Goal: Use online tool/utility: Utilize a website feature to perform a specific function

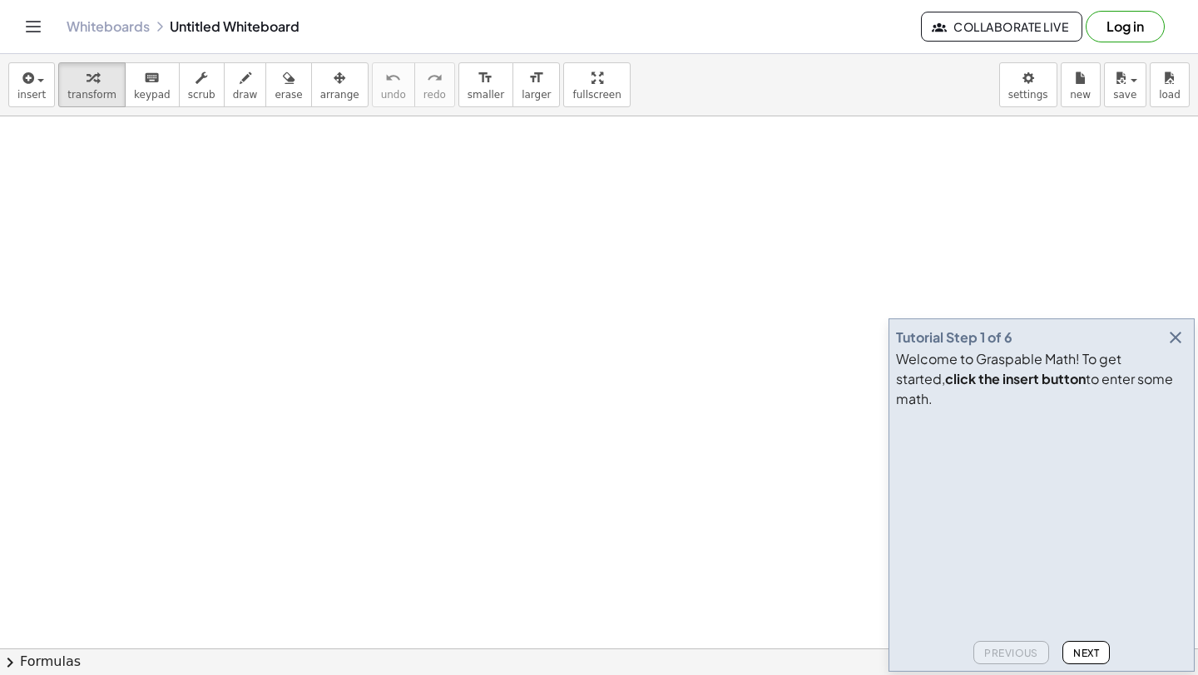
click at [1172, 348] on icon "button" at bounding box center [1175, 338] width 20 height 20
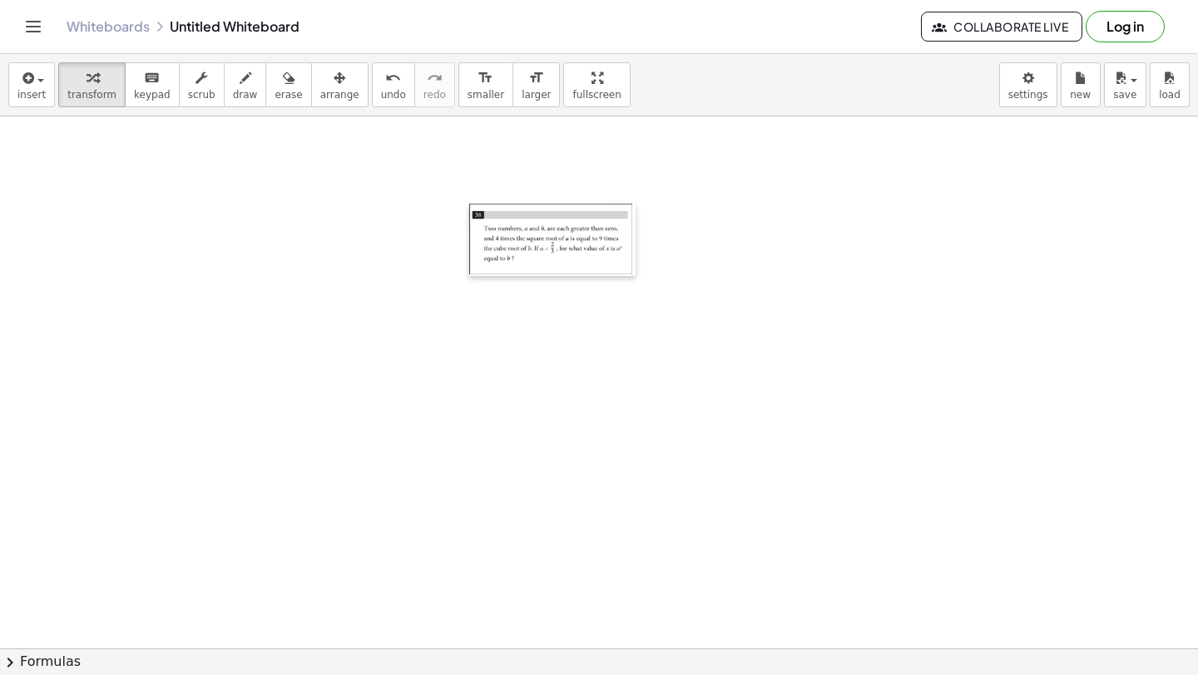
click at [471, 204] on div at bounding box center [477, 240] width 17 height 72
click at [627, 205] on div at bounding box center [552, 240] width 166 height 72
click at [626, 273] on div at bounding box center [552, 240] width 166 height 72
click at [593, 243] on div at bounding box center [552, 240] width 166 height 72
drag, startPoint x: 505, startPoint y: 225, endPoint x: 403, endPoint y: 225, distance: 101.5
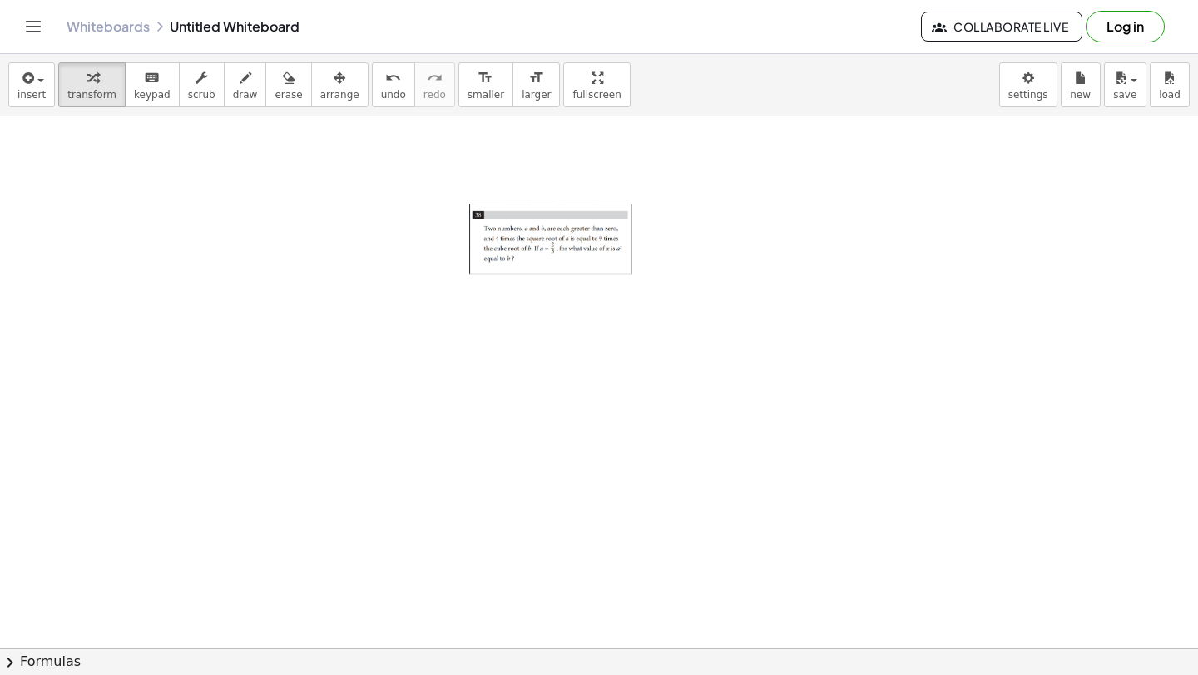
click at [240, 77] on icon "button" at bounding box center [246, 78] width 12 height 20
click at [98, 89] on span "transform" at bounding box center [91, 95] width 49 height 12
click at [134, 89] on span "keypad" at bounding box center [152, 95] width 37 height 12
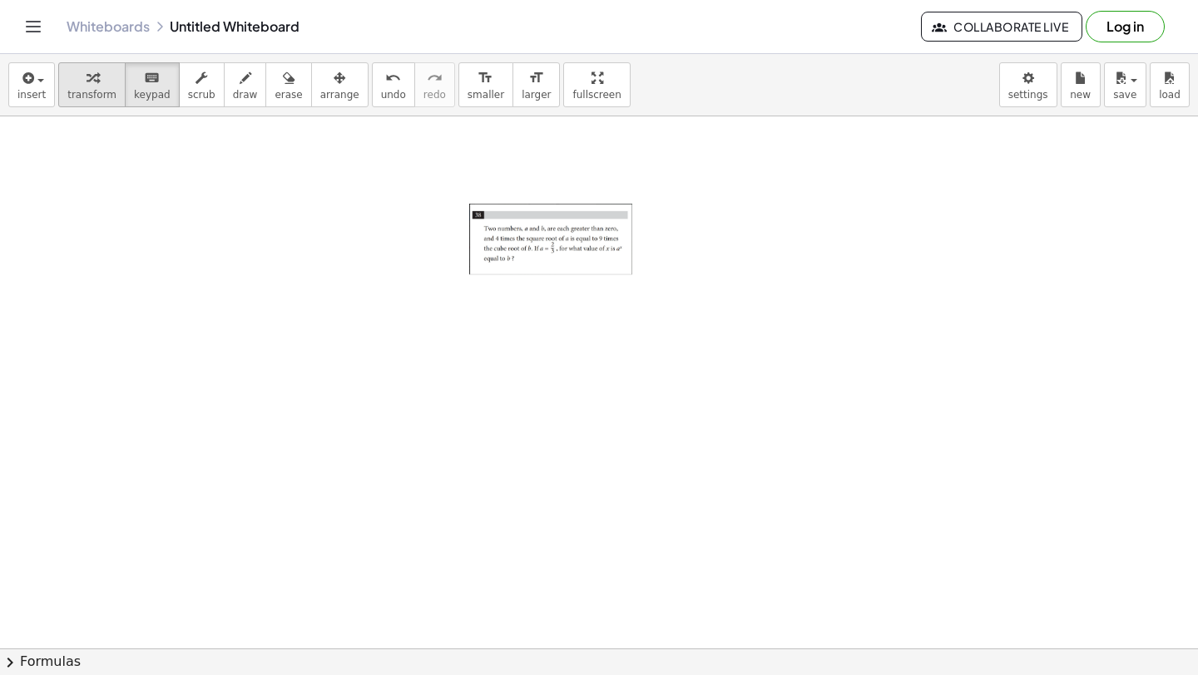
click at [77, 85] on div "button" at bounding box center [91, 77] width 49 height 20
click at [601, 253] on div at bounding box center [552, 240] width 166 height 72
click at [629, 271] on div at bounding box center [552, 240] width 166 height 72
drag, startPoint x: 629, startPoint y: 271, endPoint x: 661, endPoint y: 294, distance: 39.9
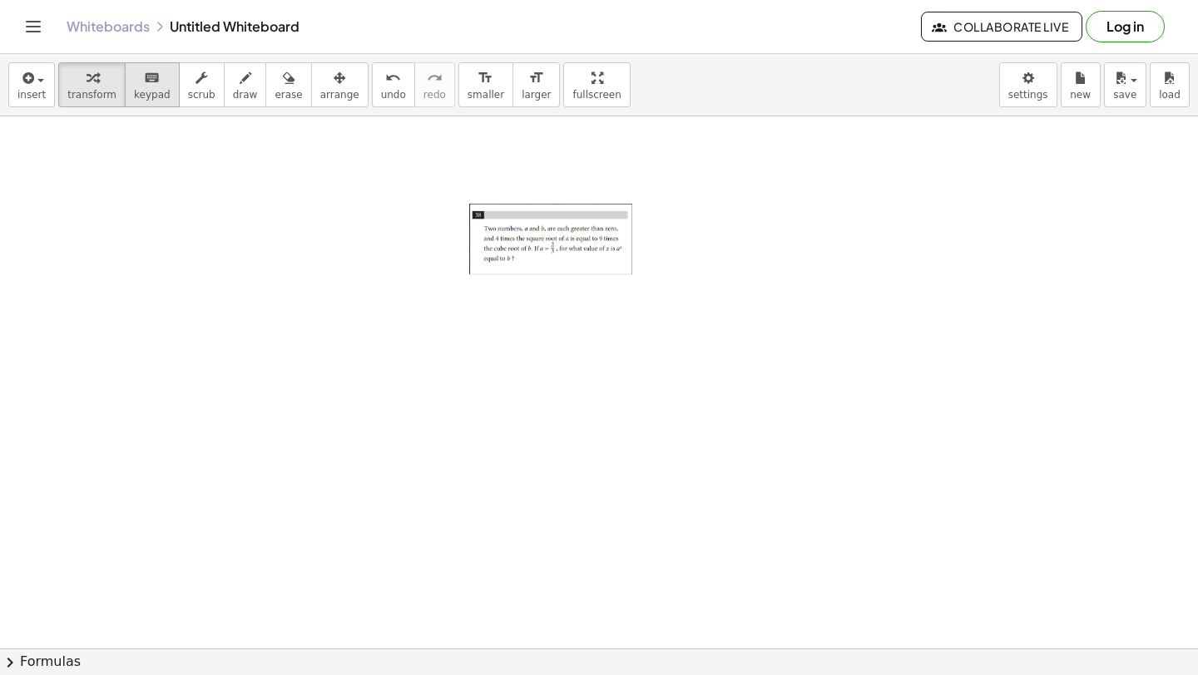
click at [144, 87] on icon "keyboard" at bounding box center [152, 78] width 16 height 20
drag, startPoint x: 273, startPoint y: 282, endPoint x: 476, endPoint y: 380, distance: 225.4
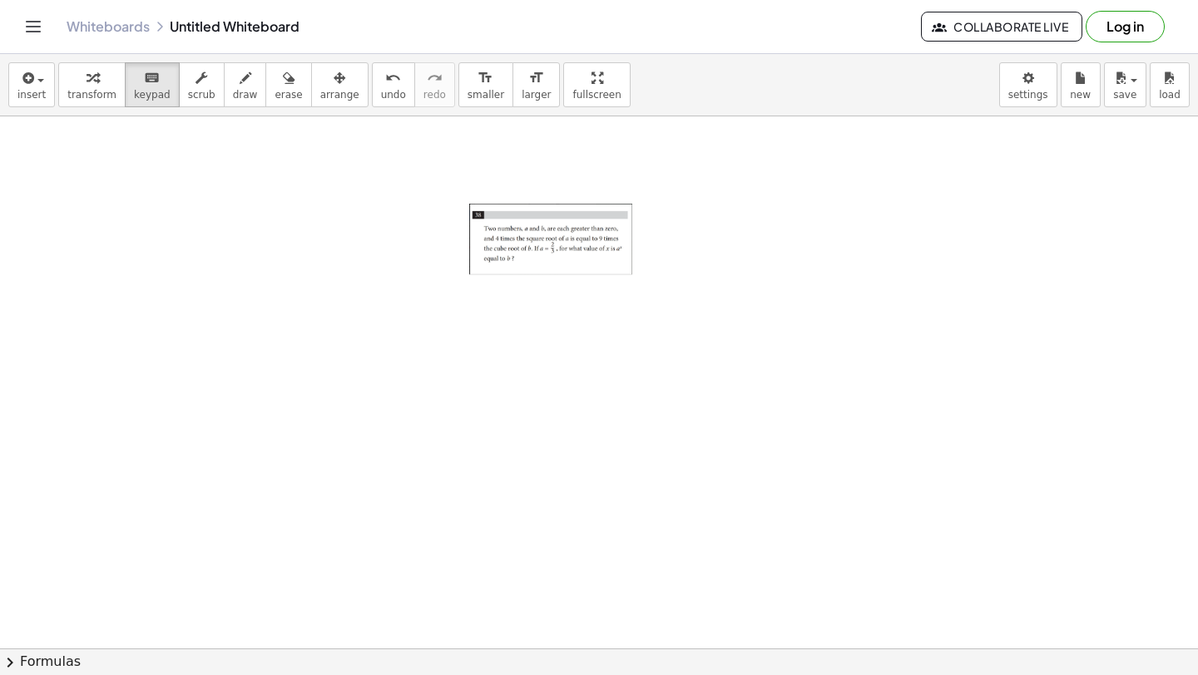
click at [23, 79] on icon "button" at bounding box center [26, 78] width 15 height 20
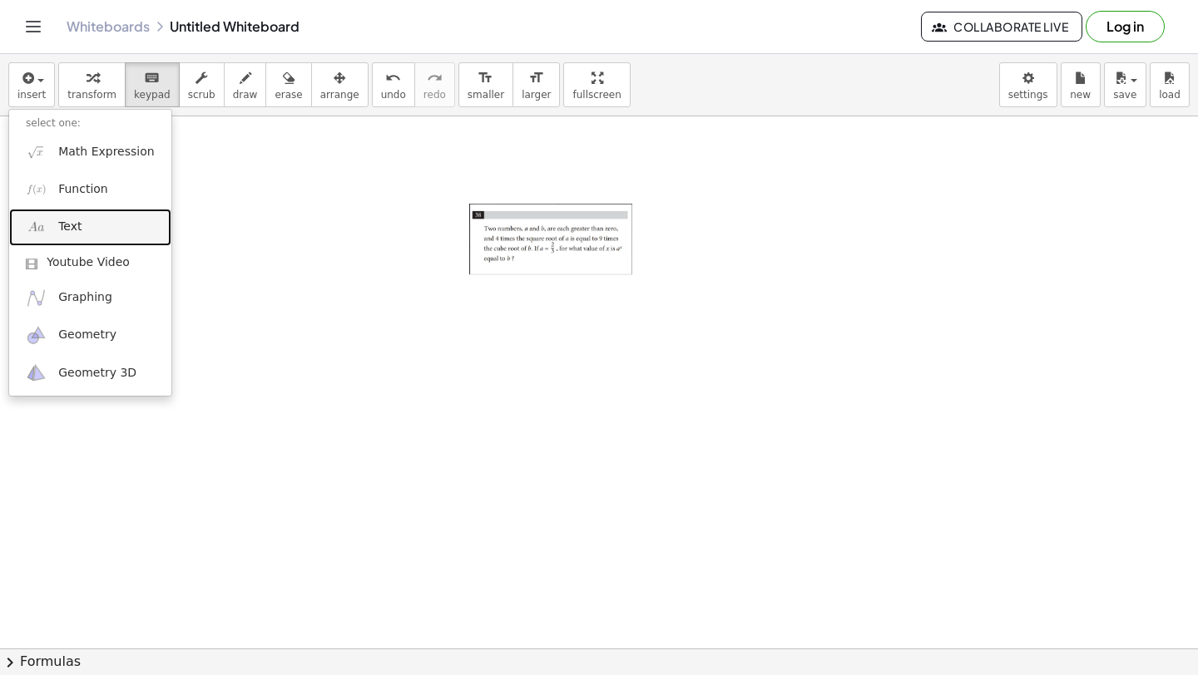
click at [62, 230] on span "Text" at bounding box center [69, 227] width 23 height 17
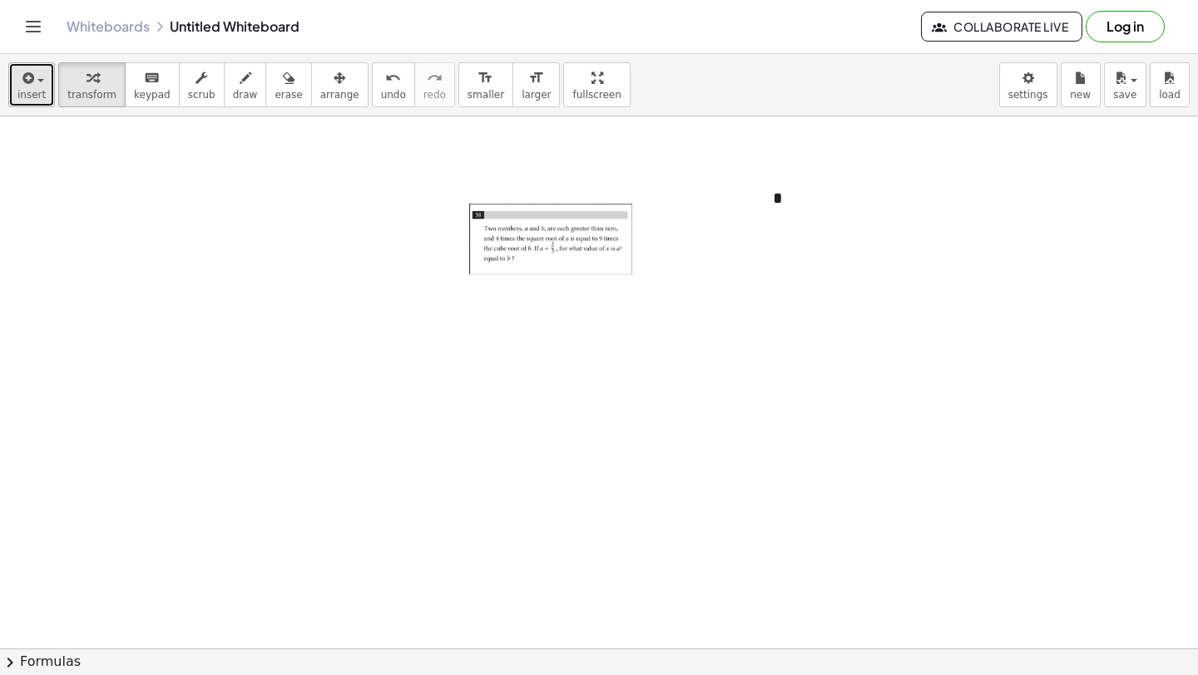
click at [32, 101] on button "insert" at bounding box center [31, 84] width 47 height 45
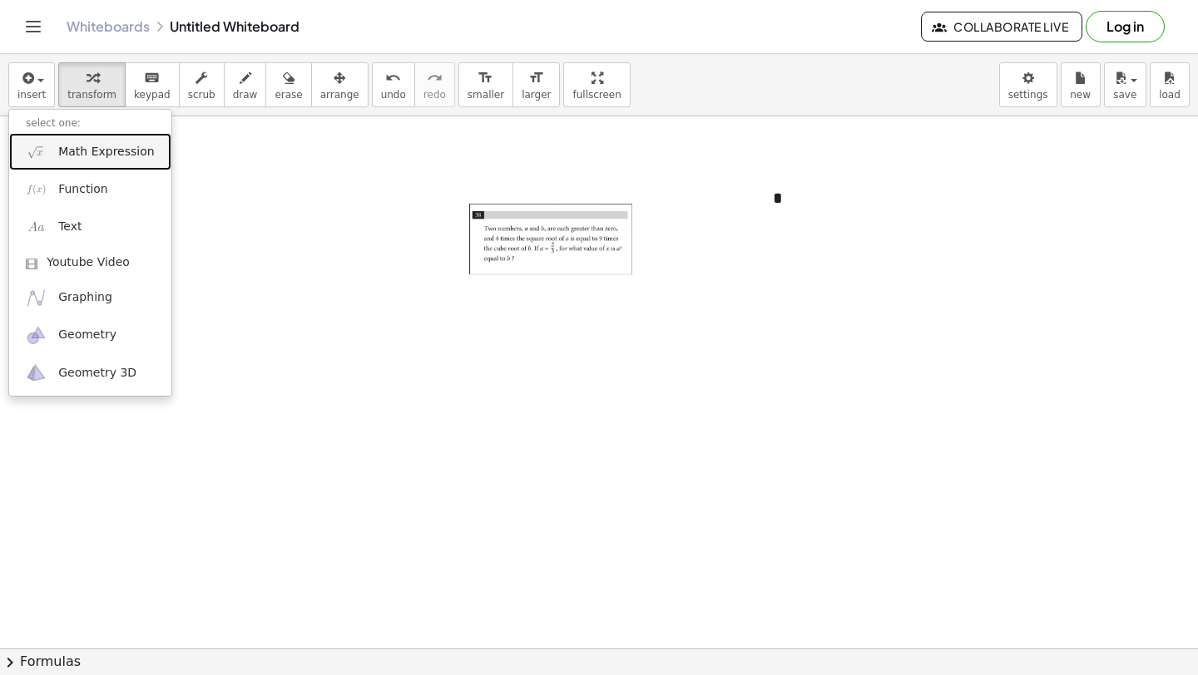
click at [83, 159] on span "Math Expression" at bounding box center [106, 152] width 96 height 17
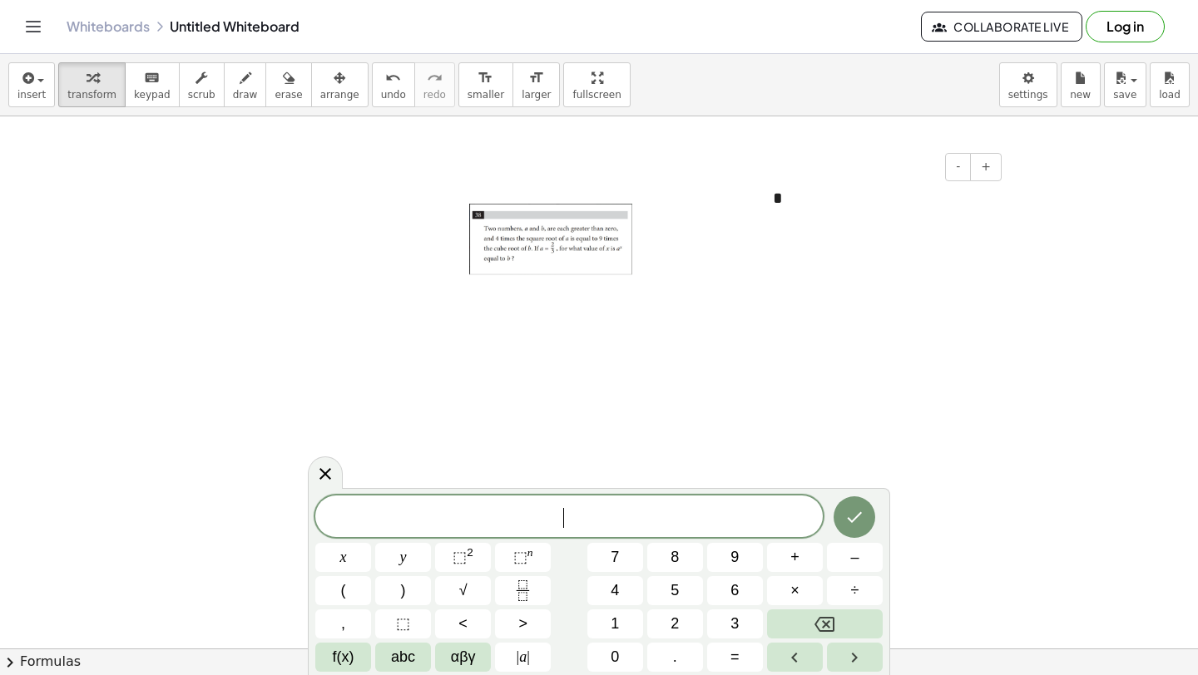
click at [821, 219] on div "*" at bounding box center [881, 198] width 250 height 57
